Goal: Task Accomplishment & Management: Manage account settings

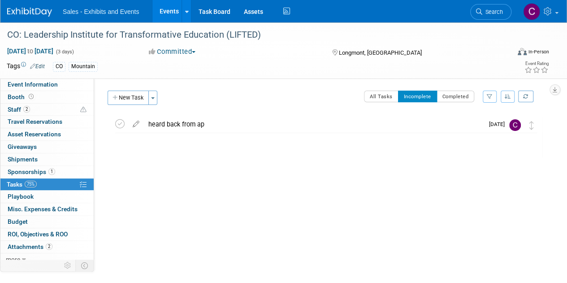
drag, startPoint x: 0, startPoint y: 0, endPoint x: 170, endPoint y: 12, distance: 170.1
click at [170, 12] on link "Events" at bounding box center [168, 11] width 33 height 22
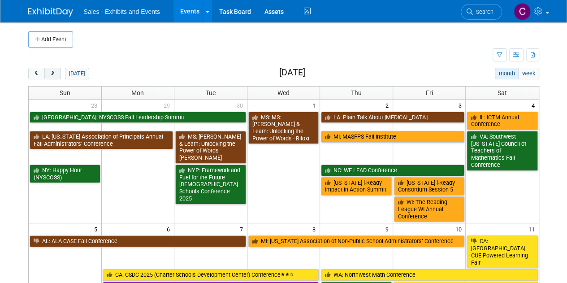
click at [52, 71] on span "next" at bounding box center [52, 74] width 7 height 6
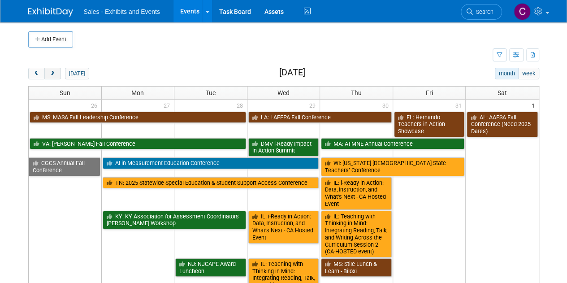
click at [52, 71] on span "next" at bounding box center [52, 74] width 7 height 6
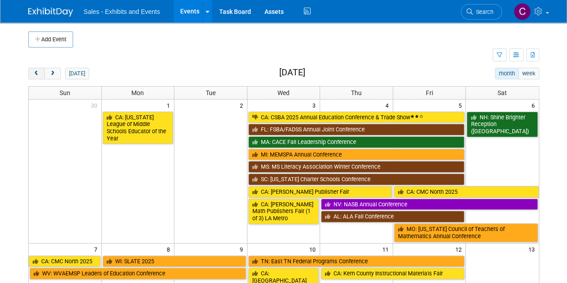
click at [37, 74] on span "prev" at bounding box center [36, 74] width 7 height 6
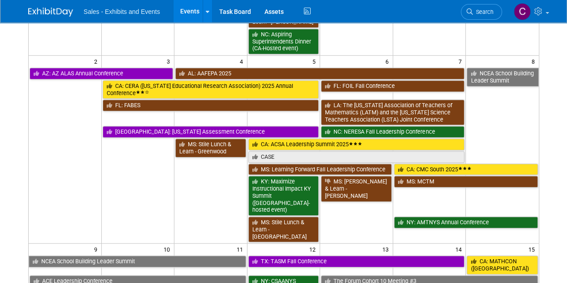
scroll to position [319, 0]
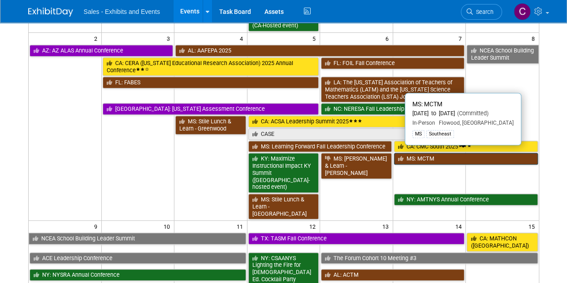
click at [412, 156] on link "MS: MCTM" at bounding box center [466, 159] width 144 height 12
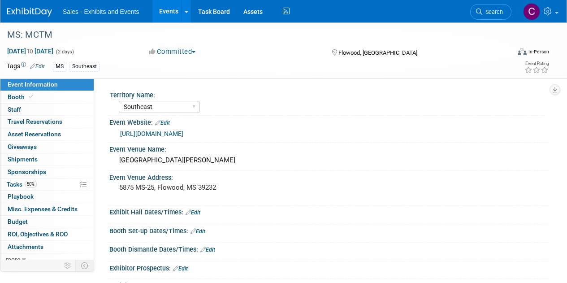
select select "Southeast"
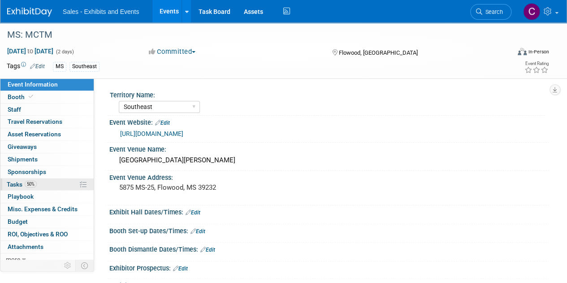
click at [13, 183] on span "Tasks 50%" at bounding box center [22, 183] width 30 height 7
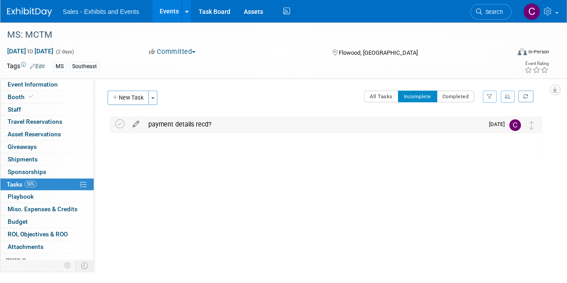
click at [137, 125] on icon at bounding box center [136, 121] width 16 height 11
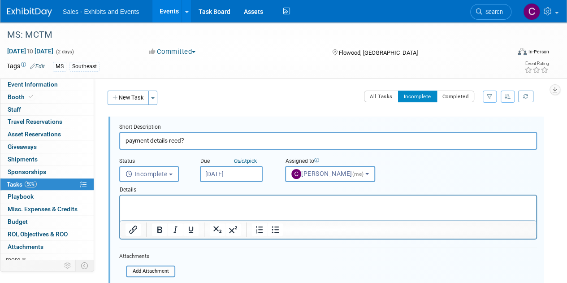
click at [239, 172] on input "[DATE]" at bounding box center [231, 174] width 63 height 16
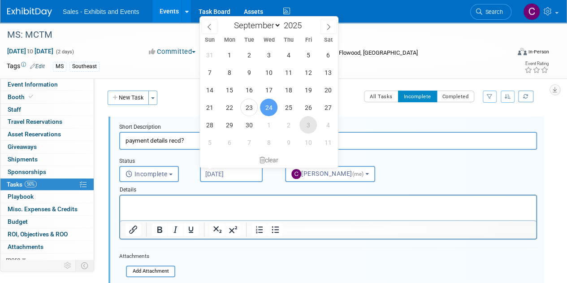
drag, startPoint x: 309, startPoint y: 125, endPoint x: 316, endPoint y: 126, distance: 6.8
click at [309, 125] on span "3" at bounding box center [307, 124] width 17 height 17
type input "Oct 3, 2025"
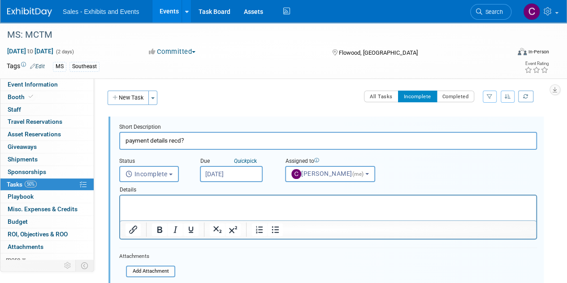
scroll to position [109, 0]
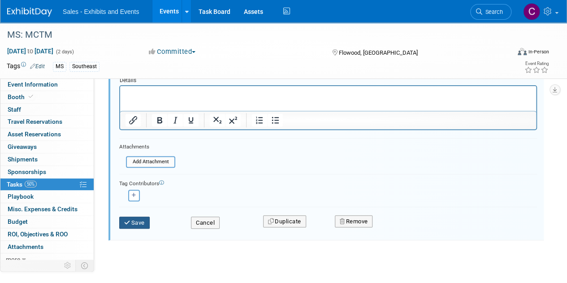
click at [129, 225] on button "Save" at bounding box center [134, 222] width 30 height 13
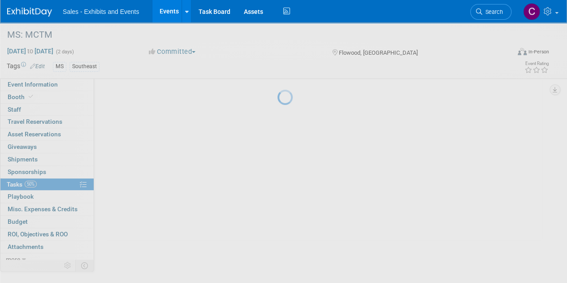
scroll to position [0, 0]
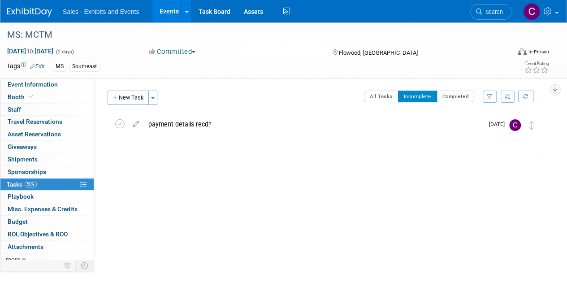
click at [168, 15] on link "Events" at bounding box center [168, 11] width 33 height 22
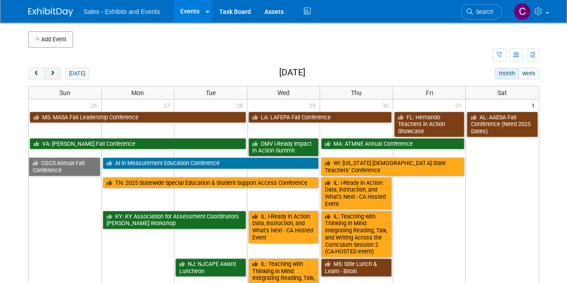
click at [53, 71] on span "next" at bounding box center [52, 74] width 7 height 6
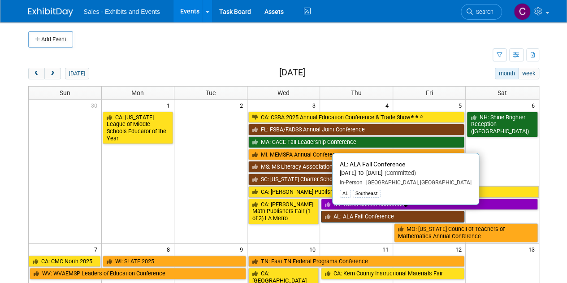
click at [351, 212] on link "AL: ALA Fall Conference" at bounding box center [392, 217] width 143 height 12
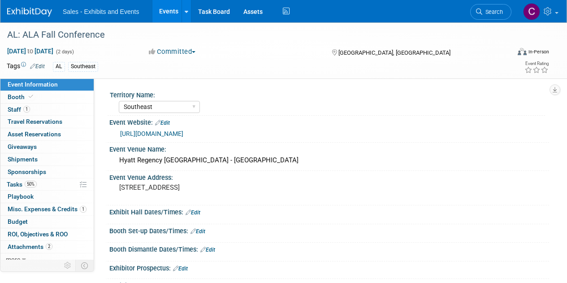
select select "Southeast"
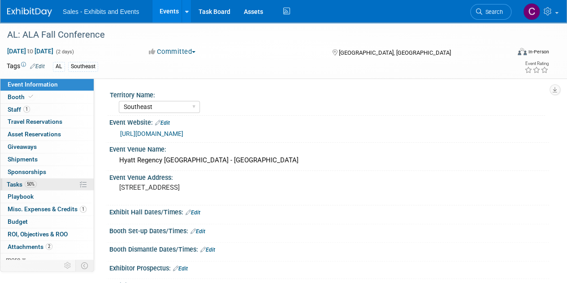
click at [16, 180] on span "Tasks 50%" at bounding box center [22, 183] width 30 height 7
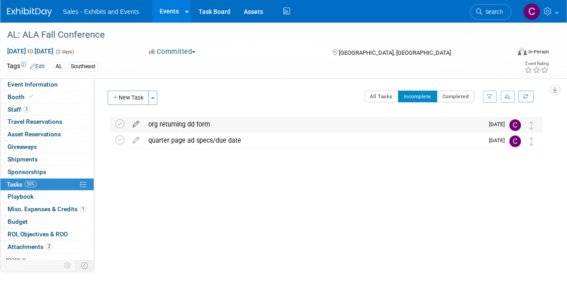
click at [133, 123] on icon at bounding box center [136, 121] width 16 height 11
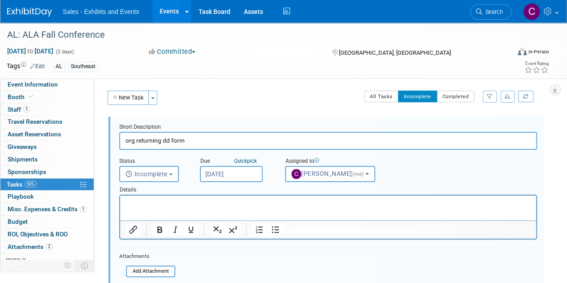
click at [236, 176] on input "Sep 24, 2025" at bounding box center [231, 174] width 63 height 16
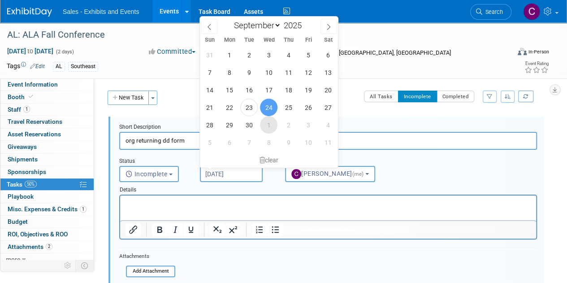
click at [270, 122] on span "1" at bounding box center [268, 124] width 17 height 17
type input "Oct 1, 2025"
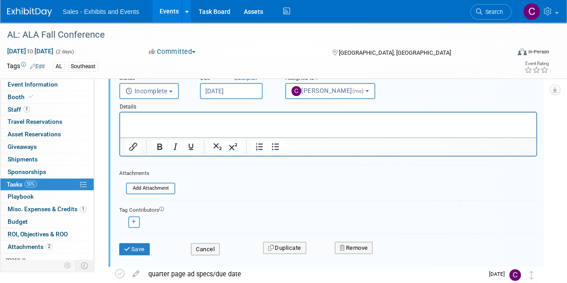
scroll to position [89, 0]
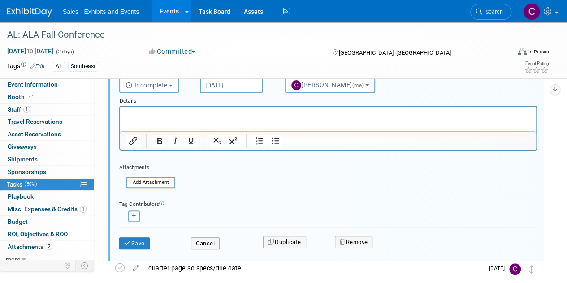
click at [147, 235] on div "Save" at bounding box center [148, 240] width 72 height 18
click at [139, 240] on button "Save" at bounding box center [134, 243] width 30 height 13
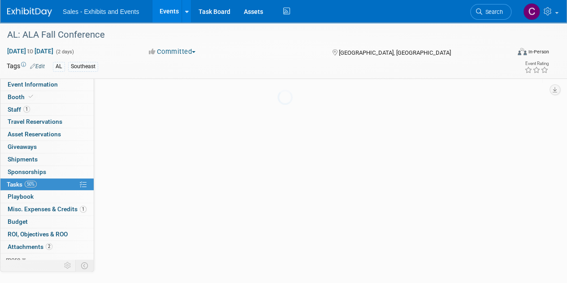
scroll to position [0, 0]
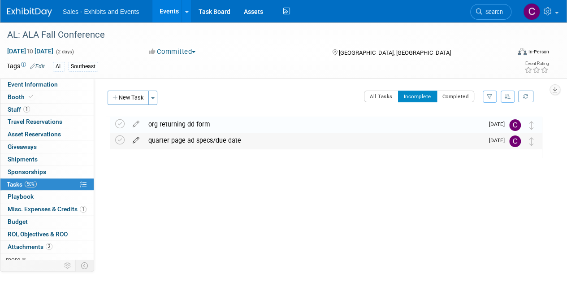
click at [136, 137] on icon at bounding box center [136, 138] width 16 height 11
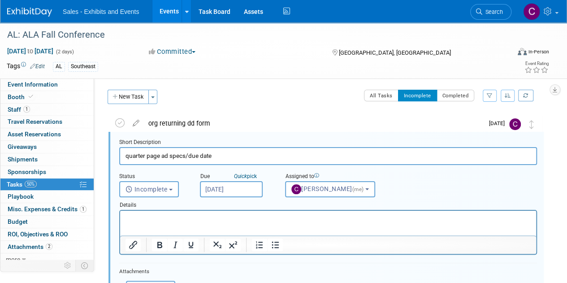
scroll to position [1, 0]
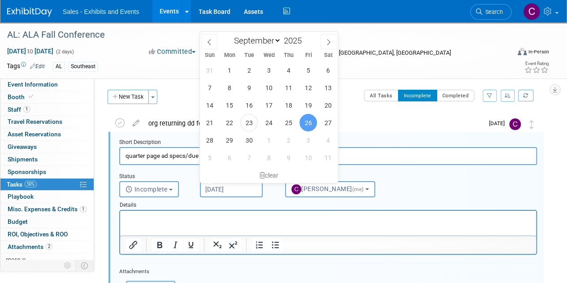
click at [230, 193] on input "Sep 26, 2025" at bounding box center [231, 189] width 63 height 16
click at [275, 142] on span "1" at bounding box center [268, 139] width 17 height 17
type input "Oct 1, 2025"
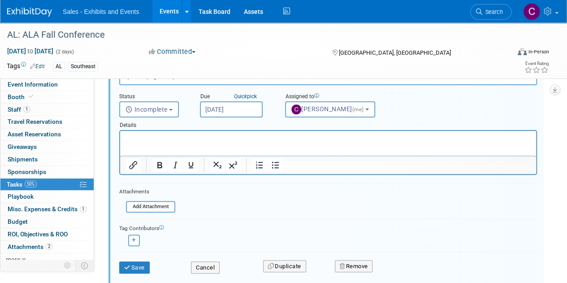
scroll to position [94, 0]
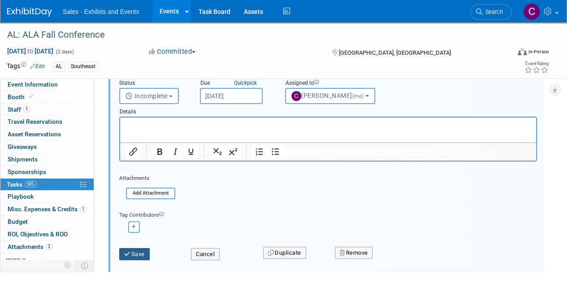
click at [129, 258] on button "Save" at bounding box center [134, 254] width 30 height 13
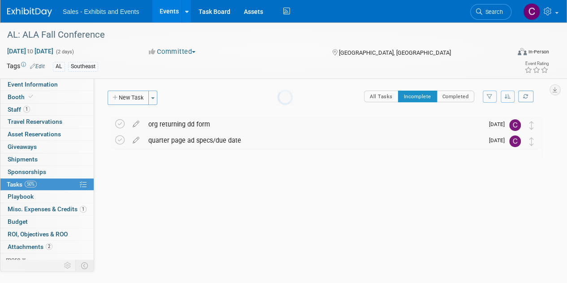
scroll to position [0, 0]
click at [168, 7] on link "Events" at bounding box center [168, 11] width 33 height 22
